Goal: Task Accomplishment & Management: Manage account settings

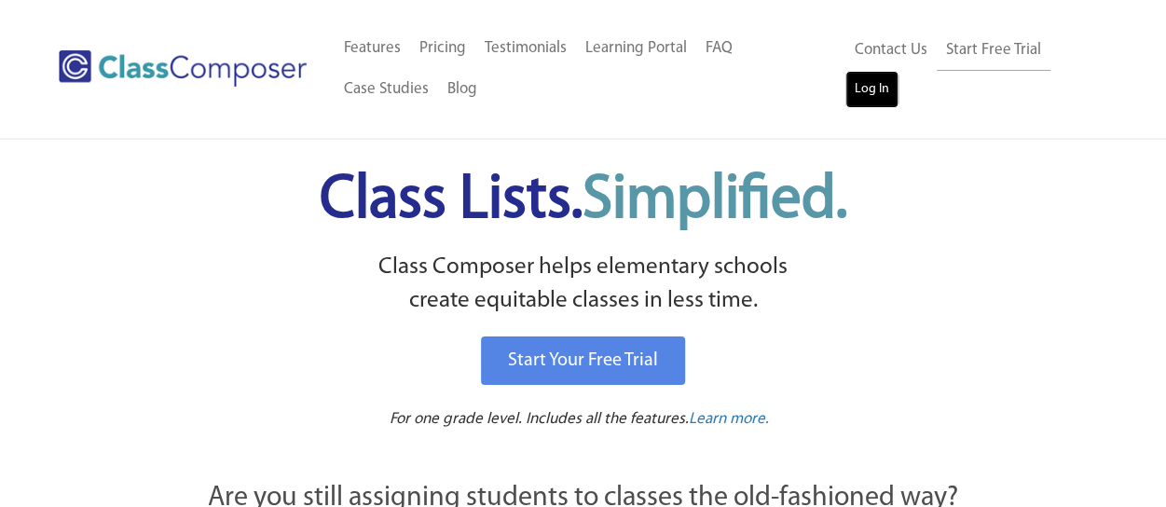
click at [880, 100] on link "Log In" at bounding box center [872, 89] width 53 height 37
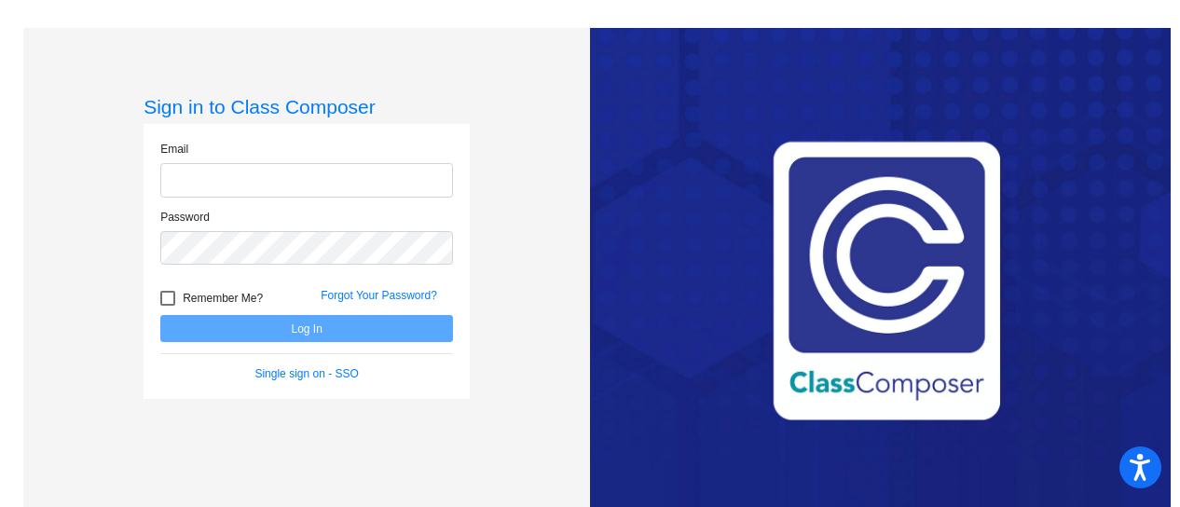
type input "[EMAIL_ADDRESS][DOMAIN_NAME]"
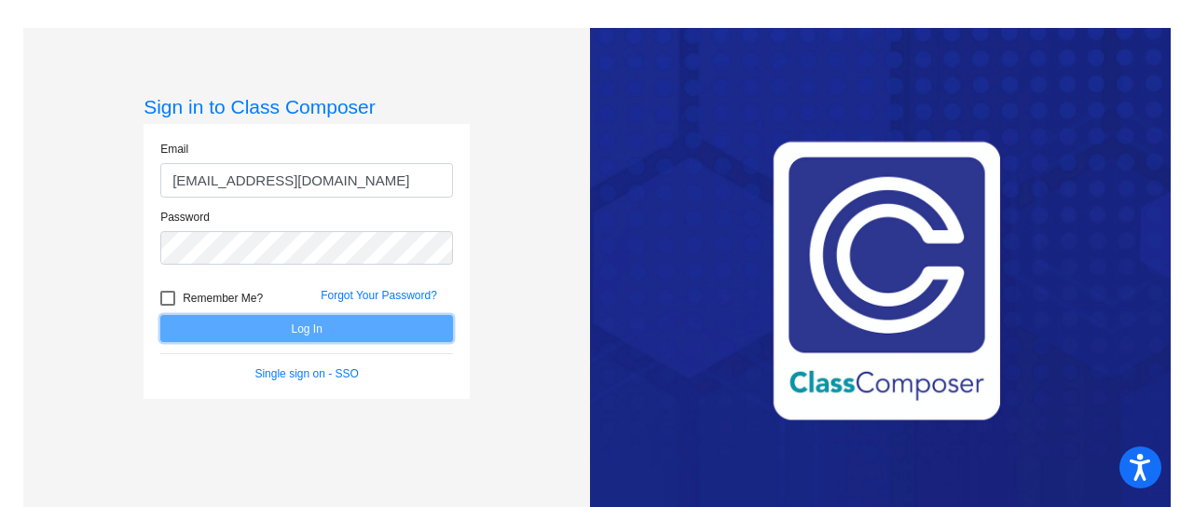
click at [371, 331] on button "Log In" at bounding box center [306, 328] width 293 height 27
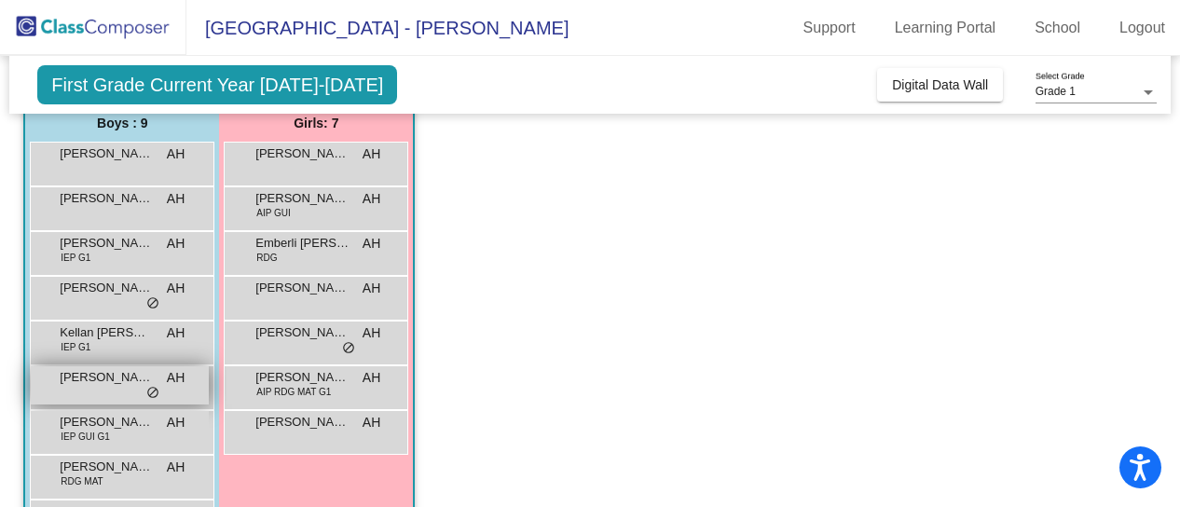
scroll to position [131, 0]
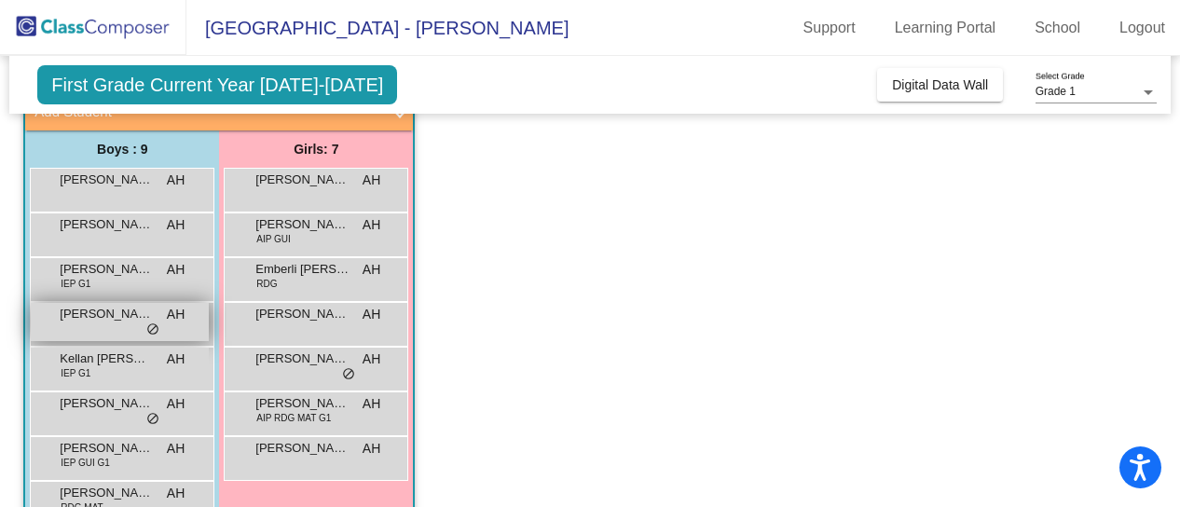
click at [119, 321] on span "Julien Wiseman" at bounding box center [106, 314] width 93 height 19
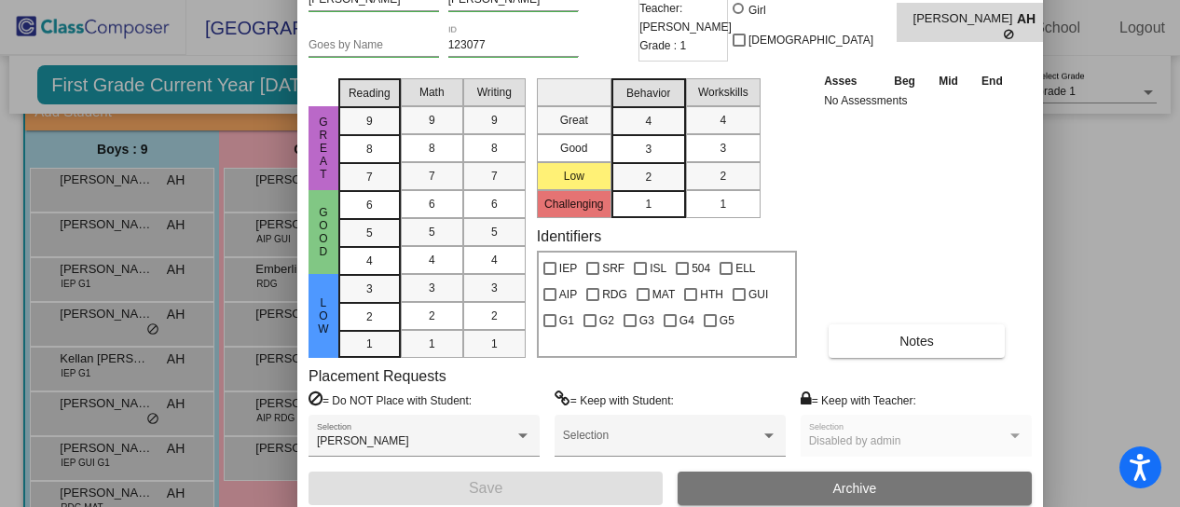
drag, startPoint x: 690, startPoint y: 12, endPoint x: 554, endPoint y: -68, distance: 158.0
click at [554, 0] on html "Accessibility Screen-Reader Guide, Feedback, and Issue Reporting | New window H…" at bounding box center [590, 253] width 1180 height 507
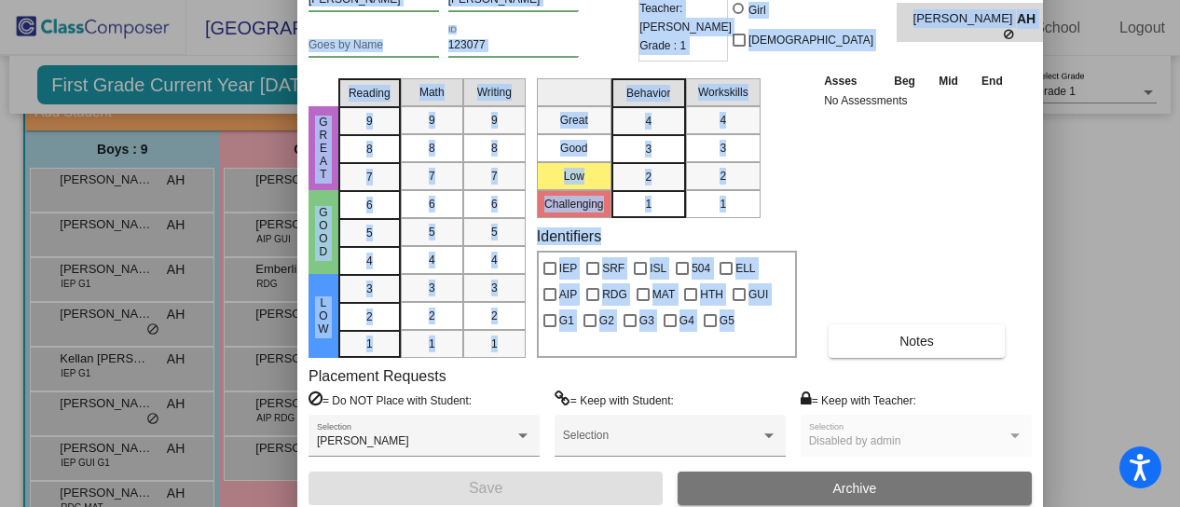
drag, startPoint x: 870, startPoint y: 232, endPoint x: 1052, endPoint y: 264, distance: 184.6
click at [1052, 264] on div "Student Card - Edit Mode Historical Student Record Julien First Name Wiseman La…" at bounding box center [590, 253] width 1180 height 507
click at [1139, 225] on div at bounding box center [590, 253] width 1180 height 507
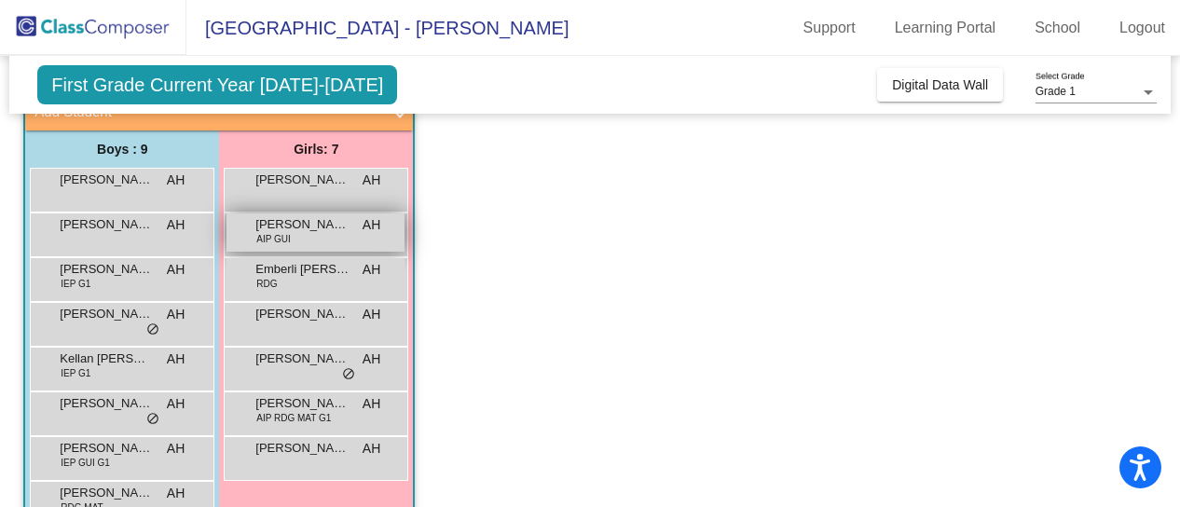
click at [292, 223] on span "Cora Lee Souza" at bounding box center [301, 224] width 93 height 19
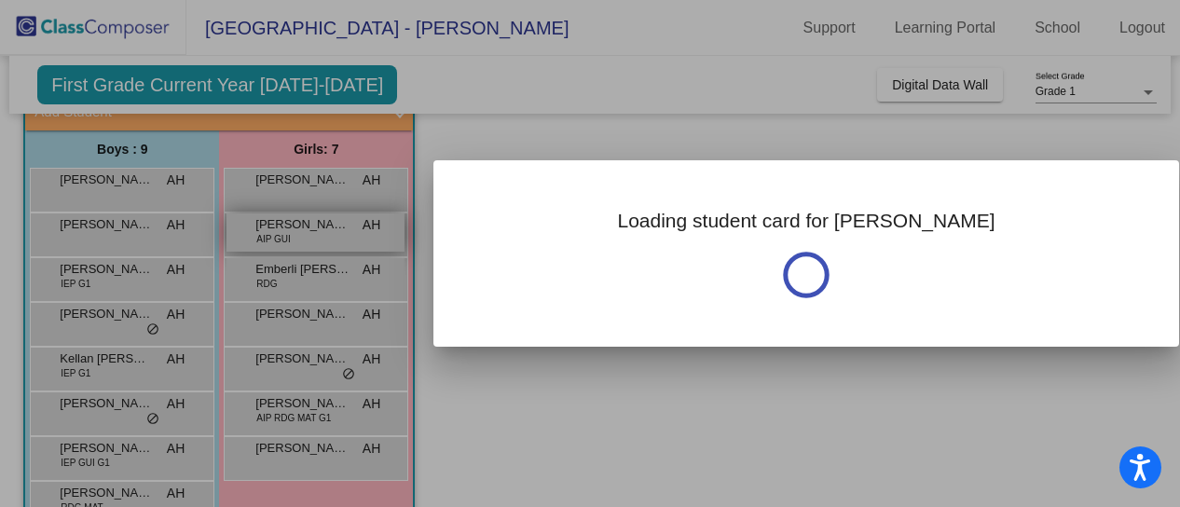
click at [292, 223] on div at bounding box center [590, 253] width 1180 height 507
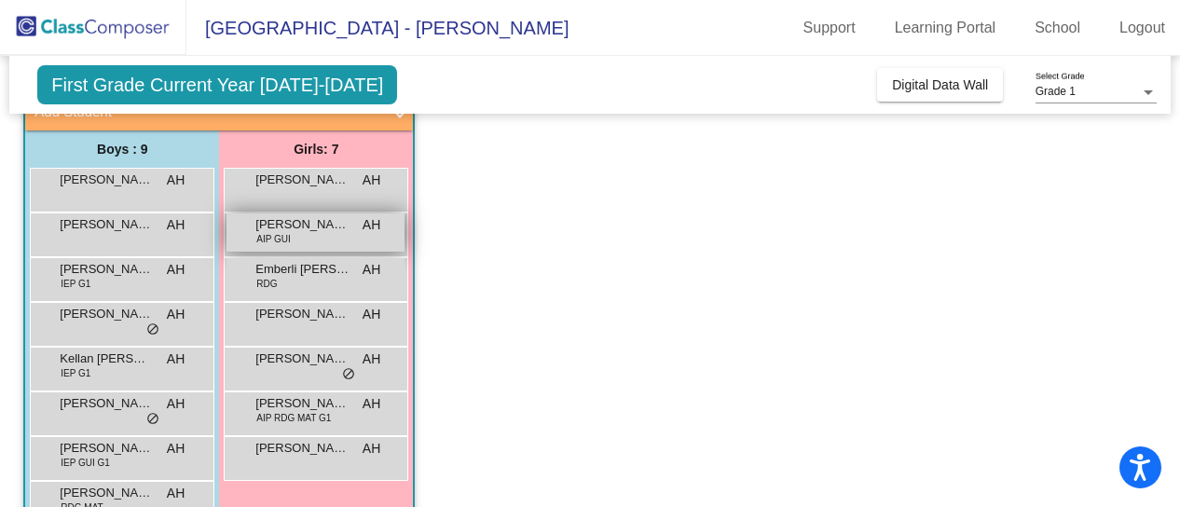
click at [292, 223] on span "Cora Lee Souza" at bounding box center [301, 224] width 93 height 19
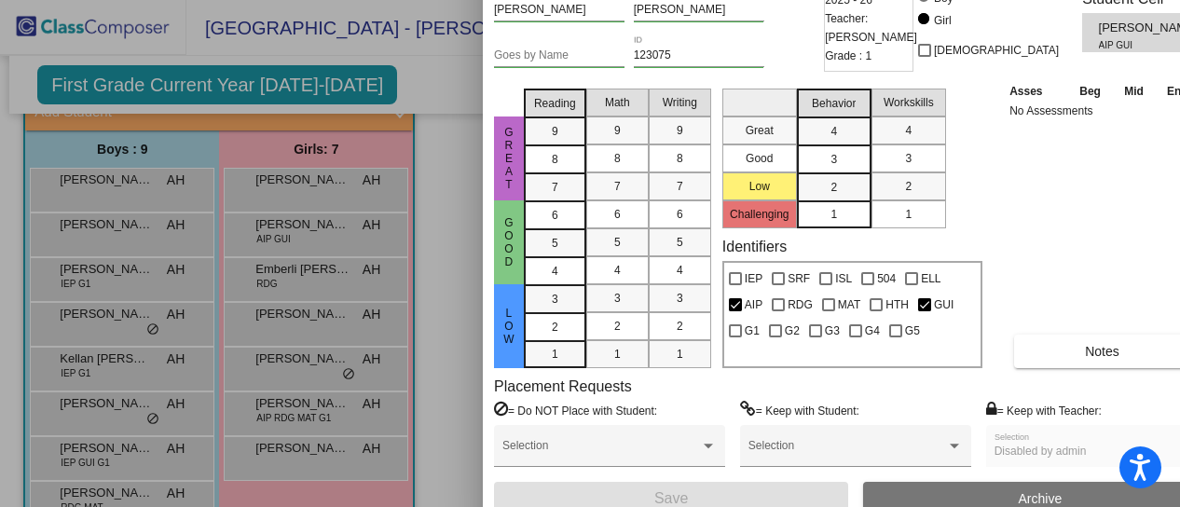
drag, startPoint x: 702, startPoint y: 18, endPoint x: 751, endPoint y: -52, distance: 85.6
click at [751, 0] on html "Accessibility Screen-Reader Guide, Feedback, and Issue Reporting | New window H…" at bounding box center [590, 253] width 1180 height 507
click at [118, 287] on div at bounding box center [590, 253] width 1180 height 507
click at [120, 287] on div "Jaxon Wisniewski IEP G1 AH lock do_not_disturb_alt" at bounding box center [120, 277] width 178 height 38
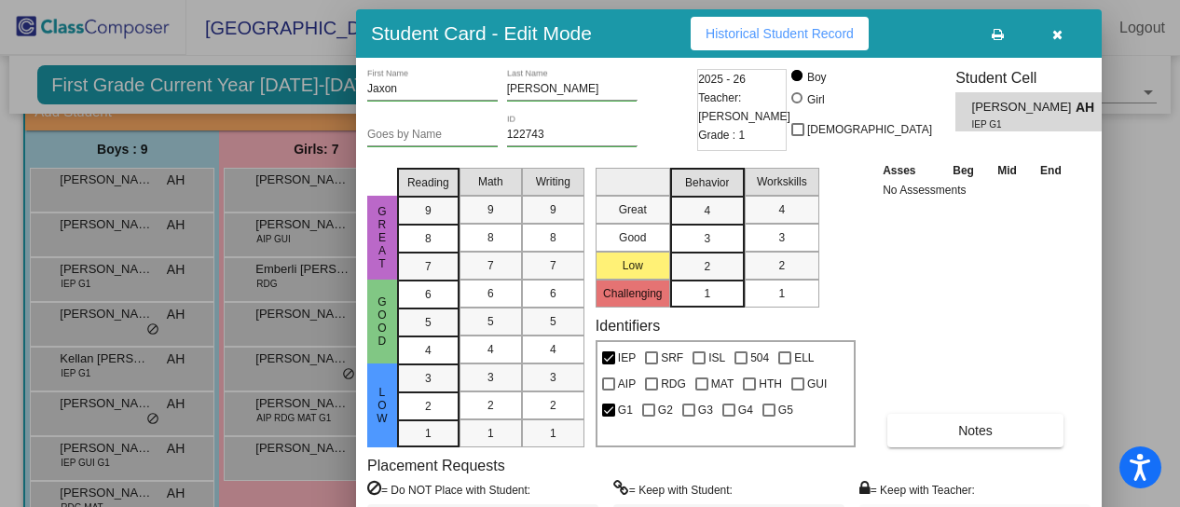
drag, startPoint x: 682, startPoint y: 27, endPoint x: 604, endPoint y: 36, distance: 77.9
click at [604, 36] on div "Student Card - Edit Mode Historical Student Record" at bounding box center [729, 33] width 746 height 48
click at [1054, 30] on icon "button" at bounding box center [1058, 34] width 10 height 13
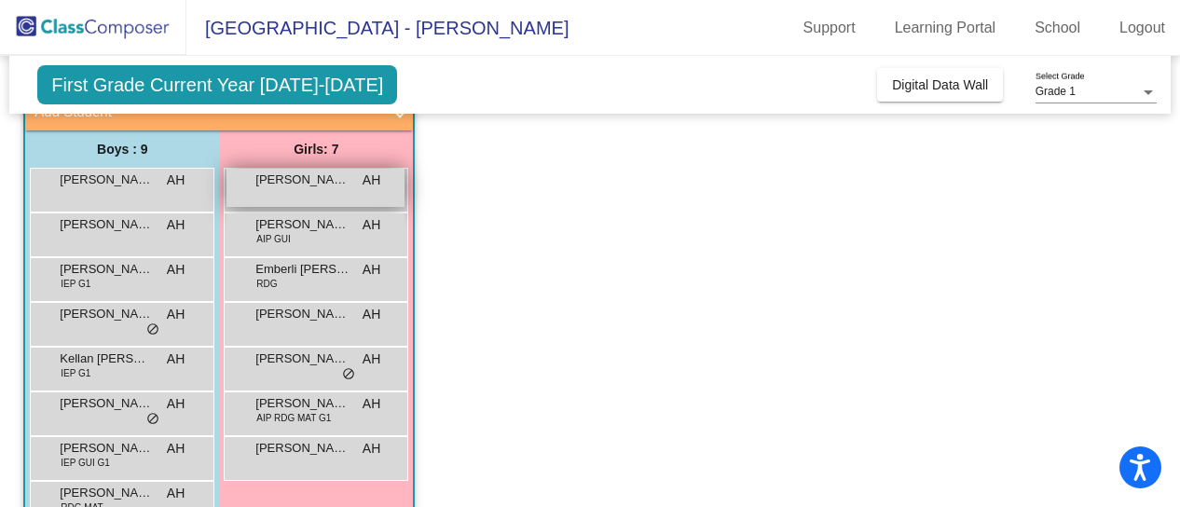
click at [288, 199] on div "Ava Hawe AH lock do_not_disturb_alt" at bounding box center [316, 188] width 178 height 38
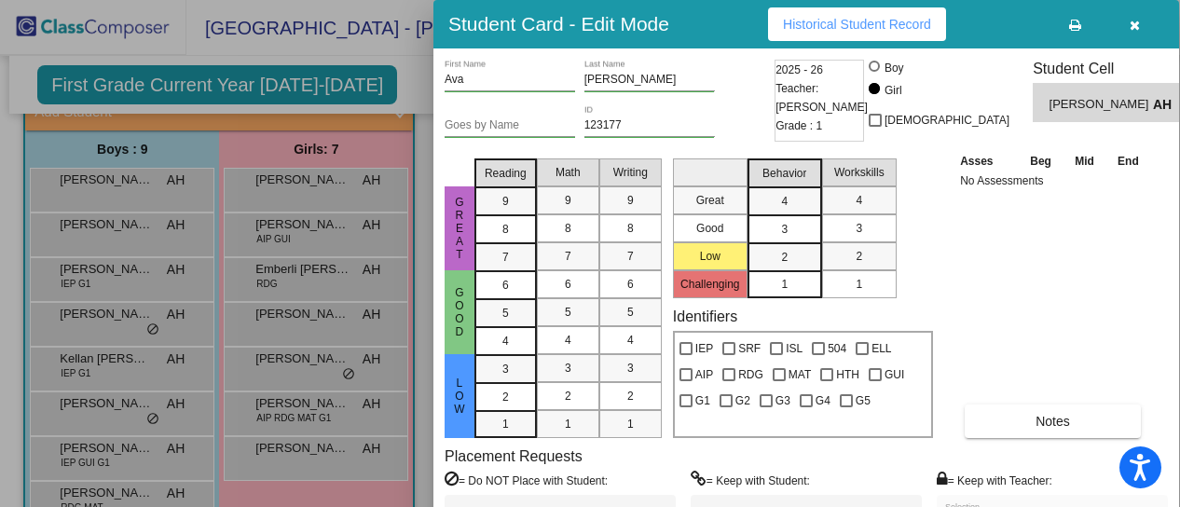
click at [420, 76] on div at bounding box center [590, 253] width 1180 height 507
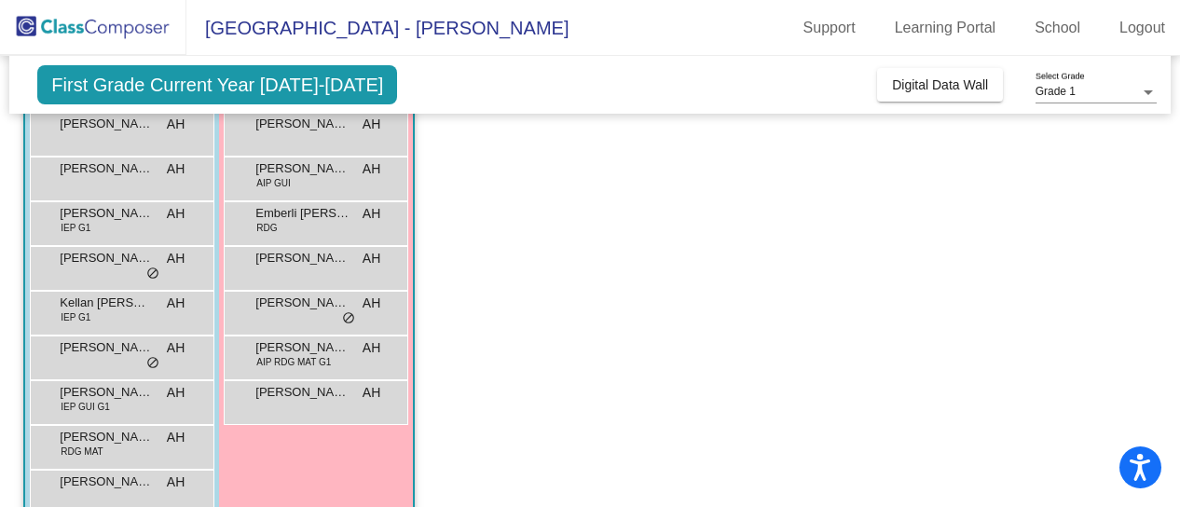
scroll to position [93, 0]
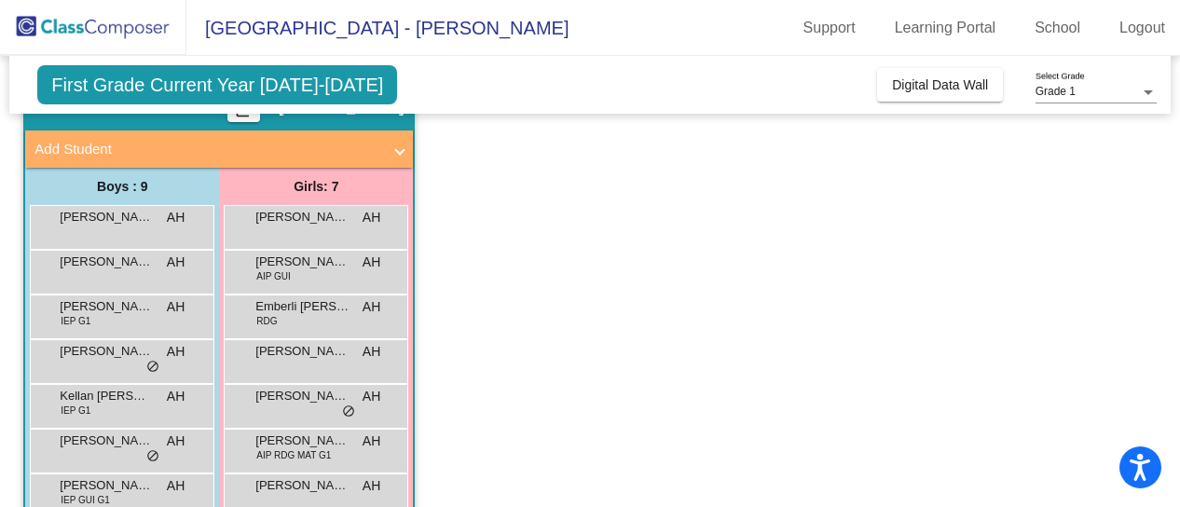
click at [832, 255] on app-classroom "Class 1 - 1H picture_as_pdf Amy Hirschberger Add Student First Name Last Name S…" at bounding box center [589, 361] width 1133 height 554
